Goal: Transaction & Acquisition: Purchase product/service

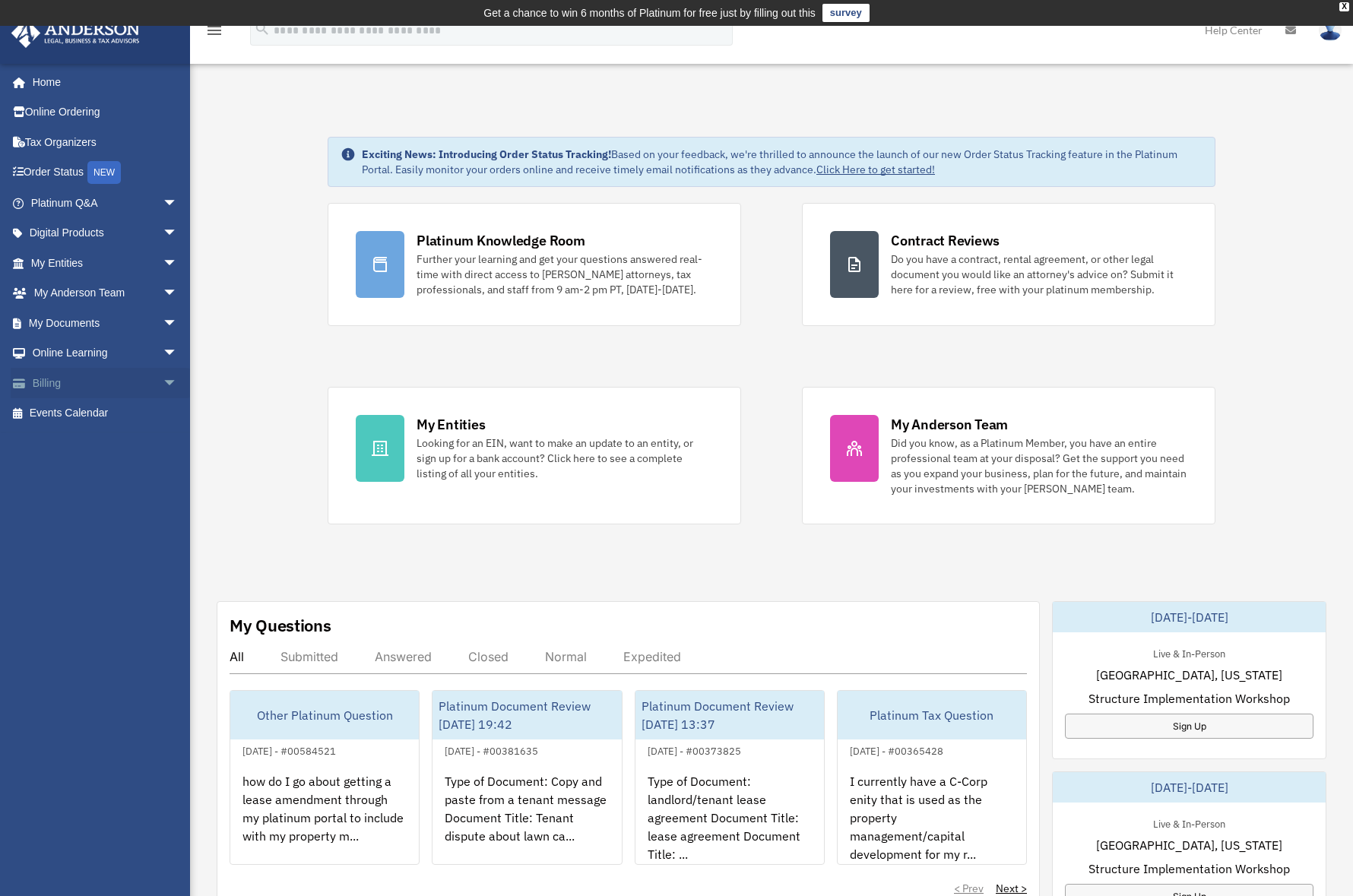
click at [68, 384] on link "Billing arrow_drop_down" at bounding box center [105, 383] width 190 height 31
click at [163, 381] on span "arrow_drop_down" at bounding box center [178, 383] width 31 height 32
click at [163, 381] on span "arrow_drop_up" at bounding box center [178, 383] width 31 height 32
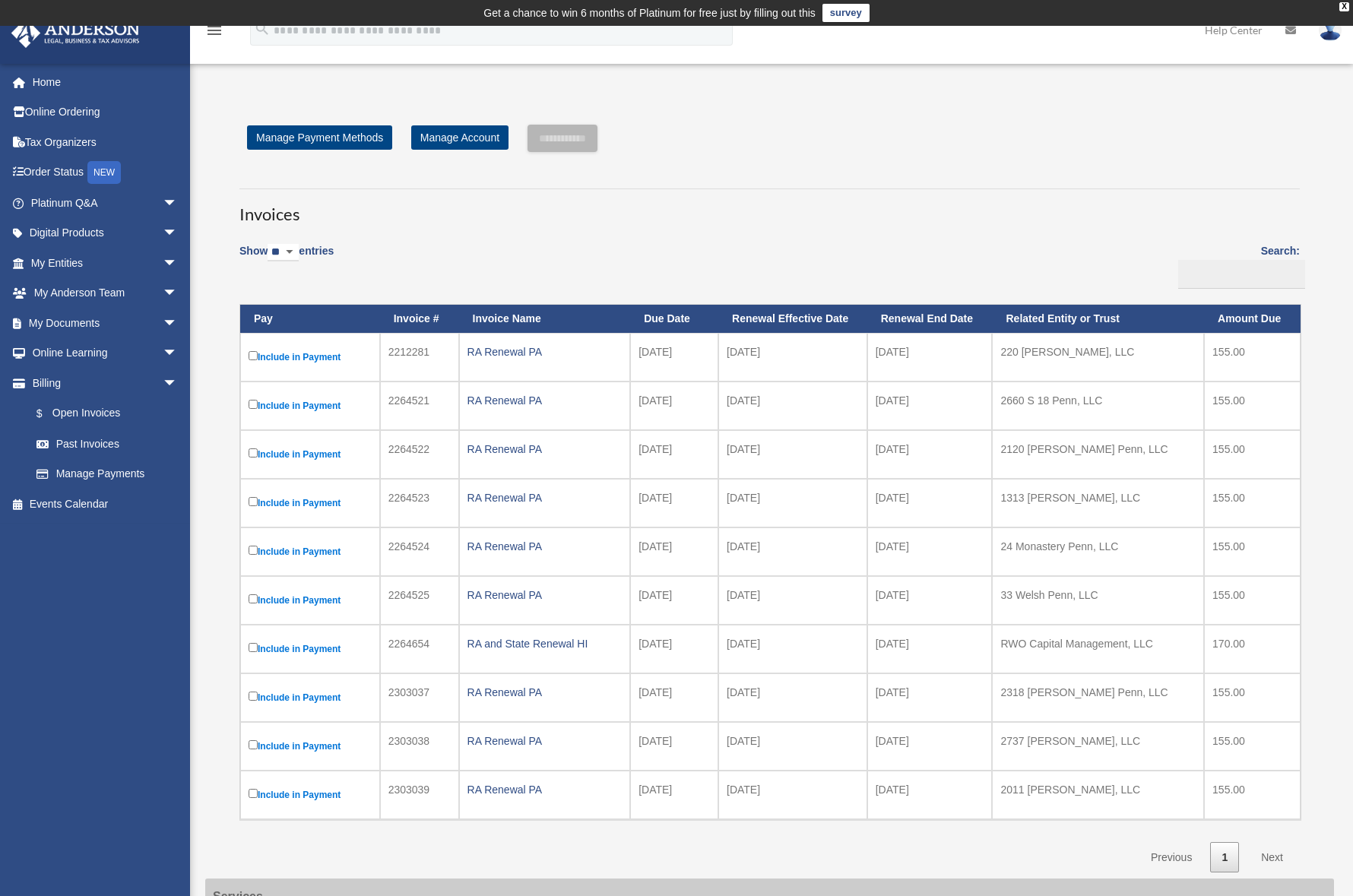
click at [248, 354] on td "Include in Payment" at bounding box center [310, 357] width 140 height 48
click at [586, 145] on input "**********" at bounding box center [562, 138] width 70 height 28
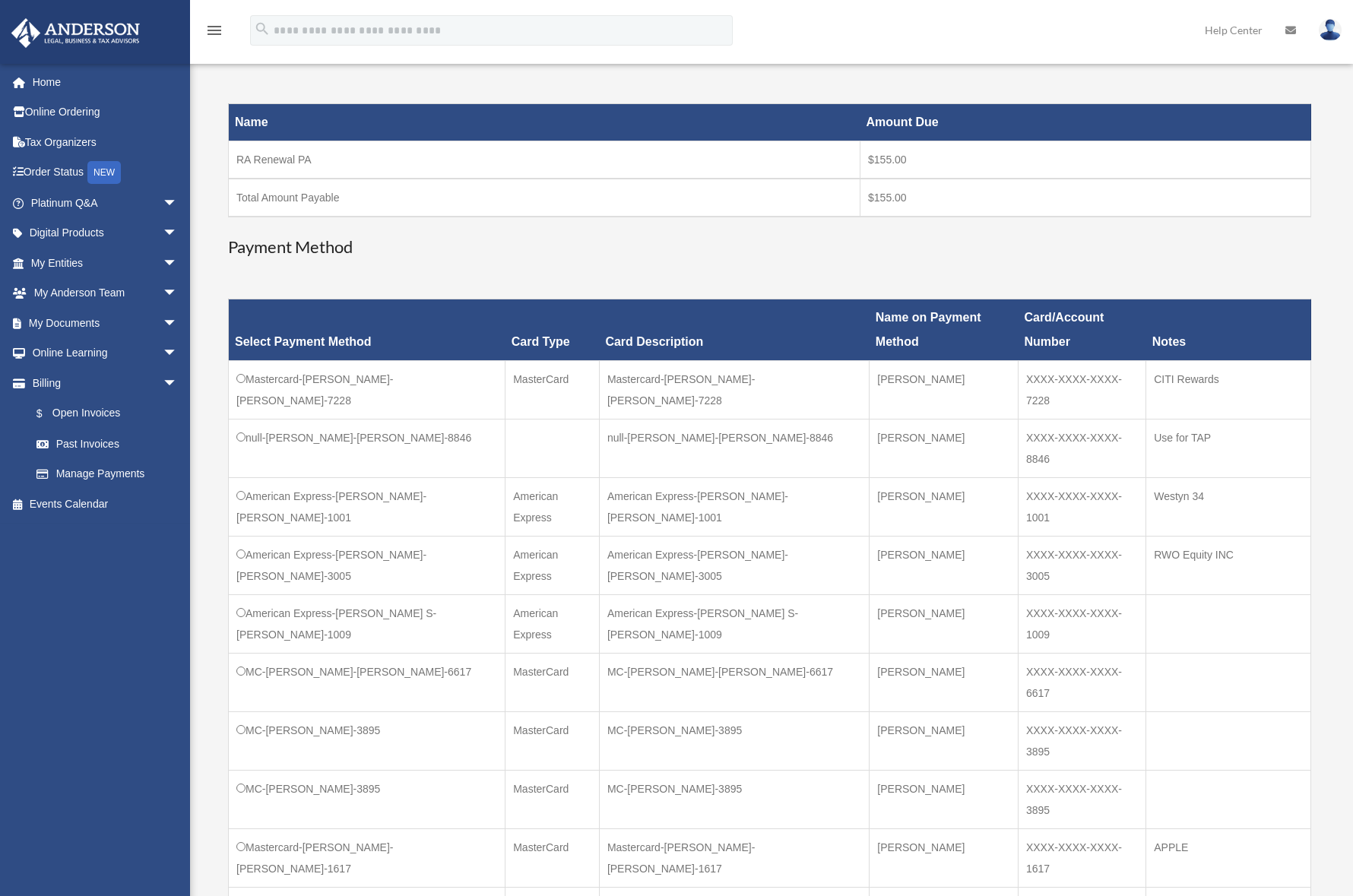
scroll to position [381, 0]
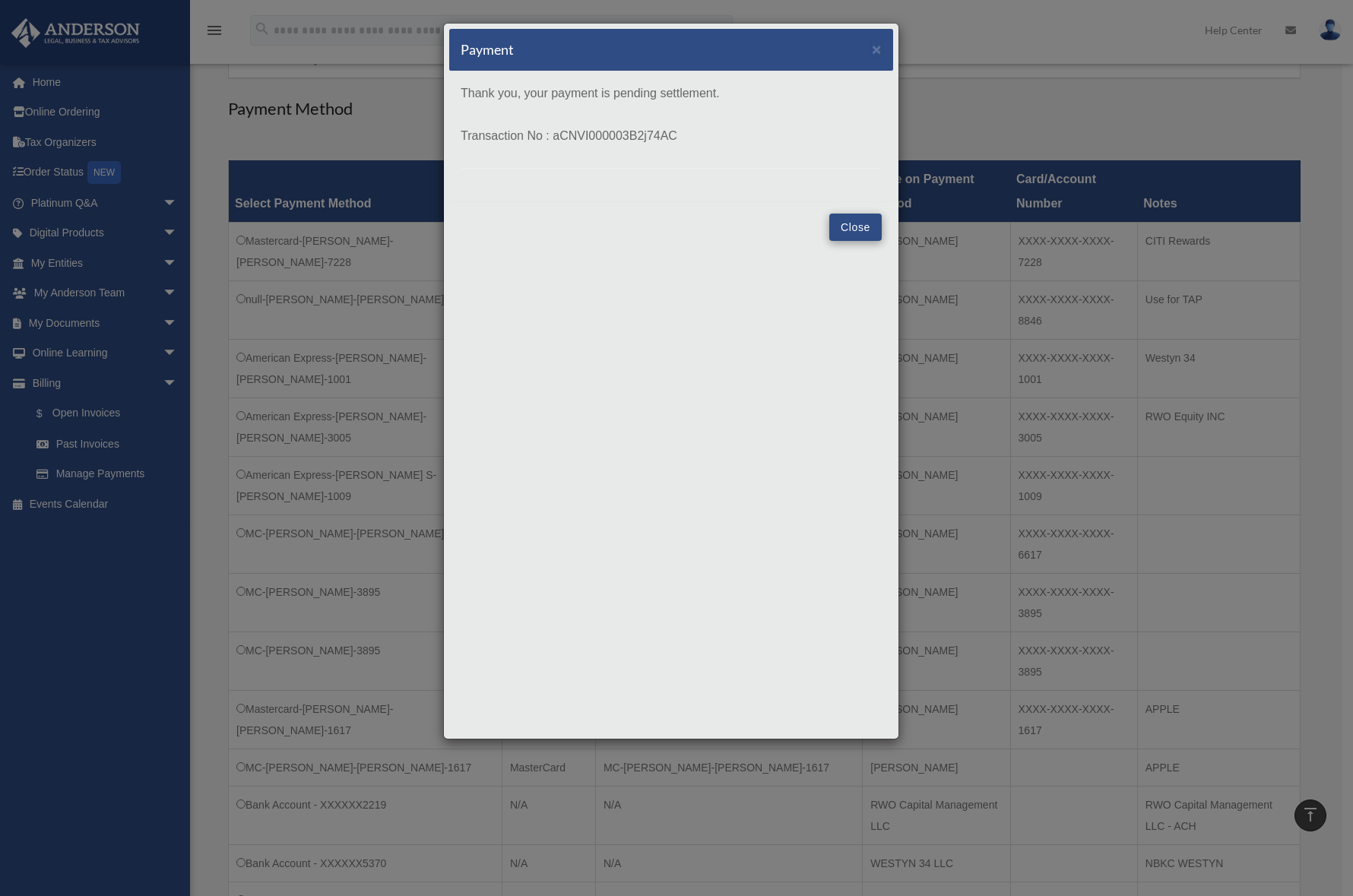
click at [848, 232] on button "Close" at bounding box center [855, 228] width 52 height 28
